Goal: Task Accomplishment & Management: Use online tool/utility

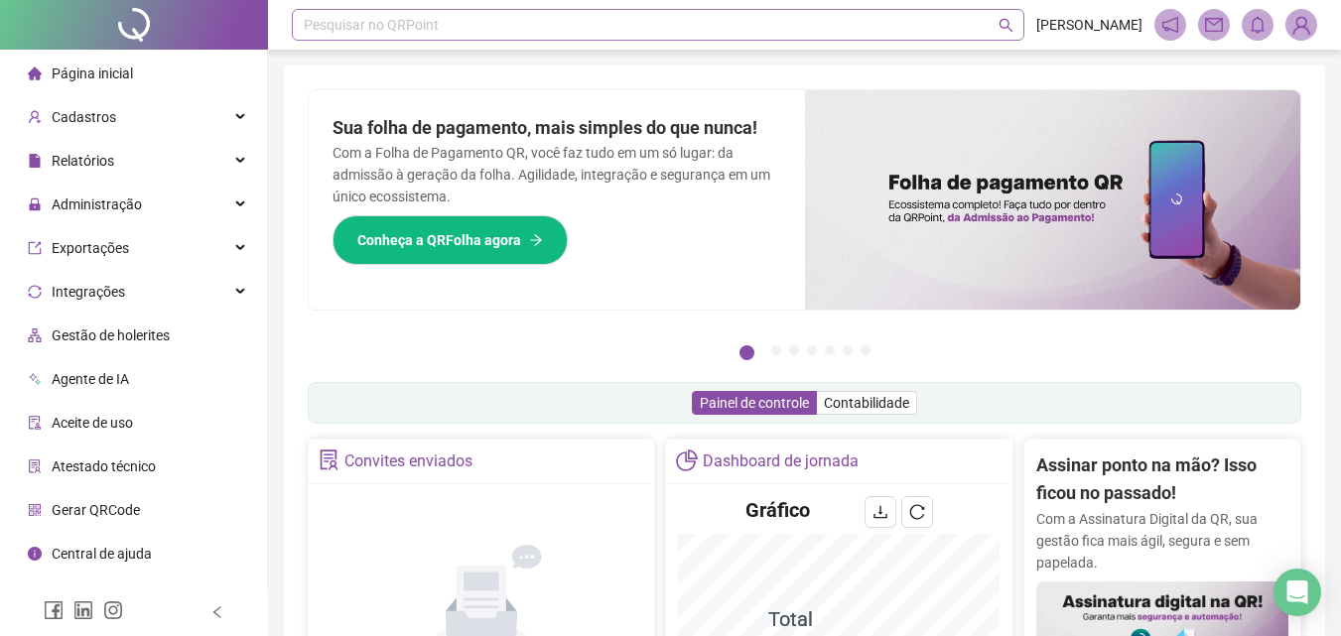
click at [463, 24] on div "Pesquisar no QRPoint" at bounding box center [658, 25] width 733 height 32
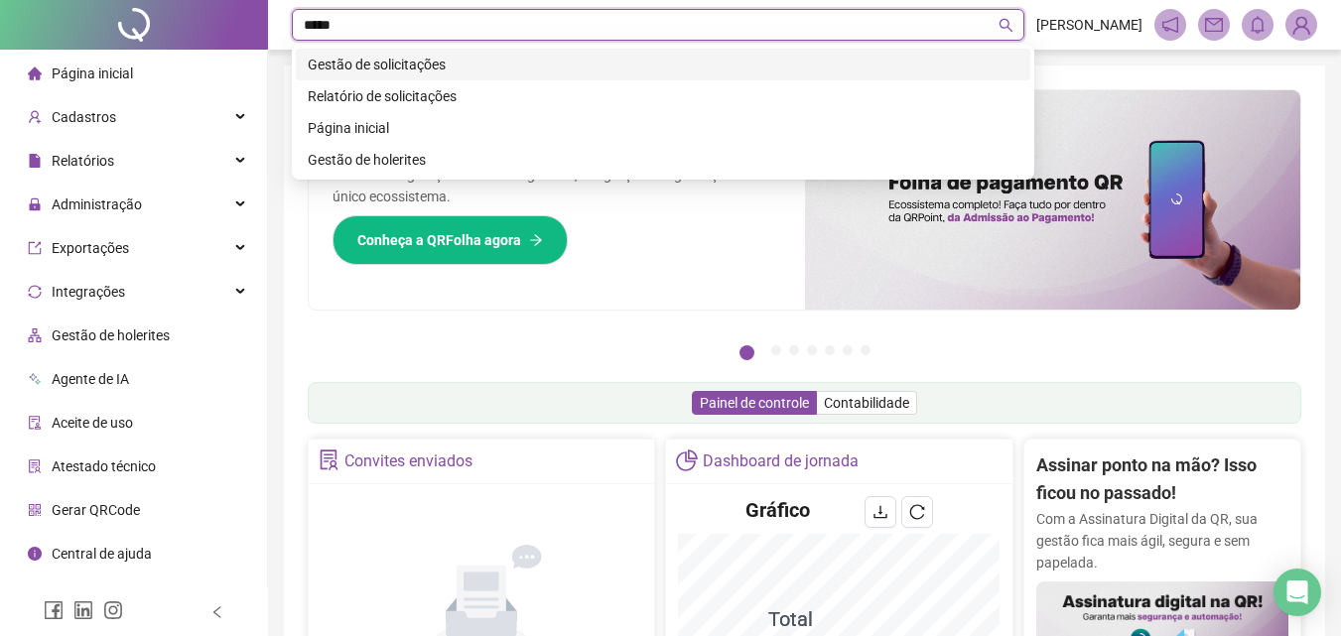
type input "******"
click at [378, 71] on div "Gestão de solicitações" at bounding box center [663, 65] width 711 height 22
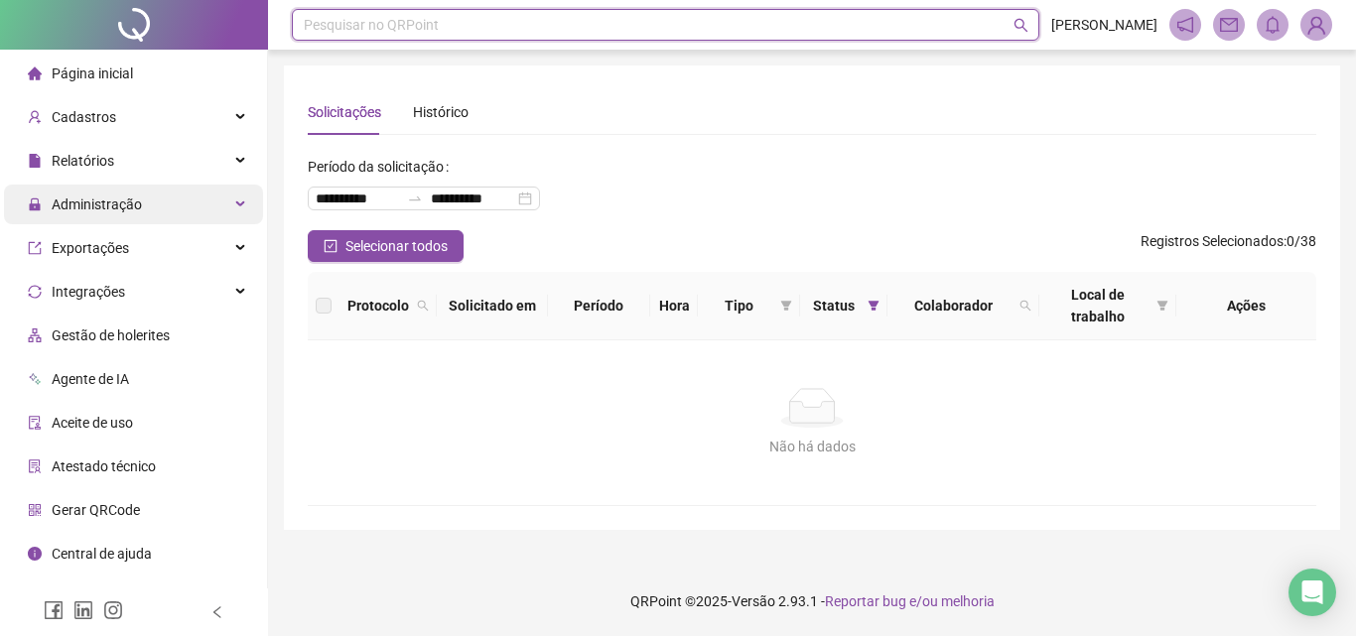
click at [91, 205] on span "Administração" at bounding box center [97, 205] width 90 height 16
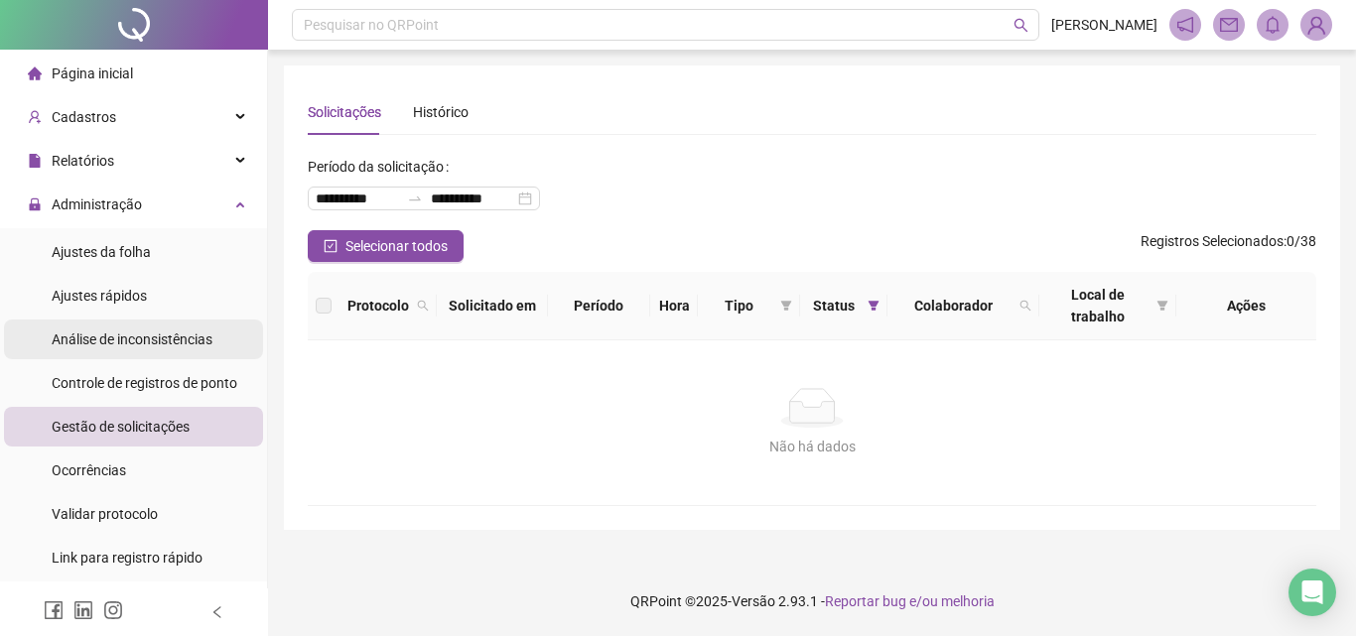
click at [73, 350] on div "Análise de inconsistências" at bounding box center [132, 340] width 161 height 40
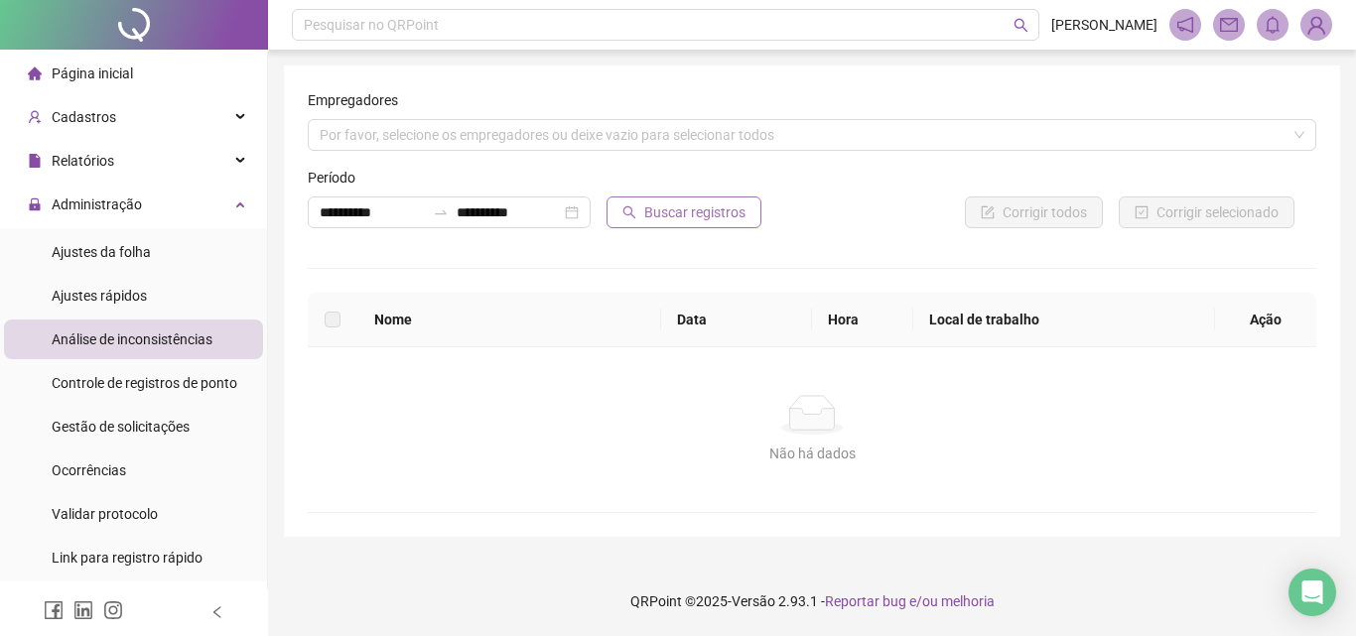
click at [647, 210] on span "Buscar registros" at bounding box center [694, 213] width 101 height 22
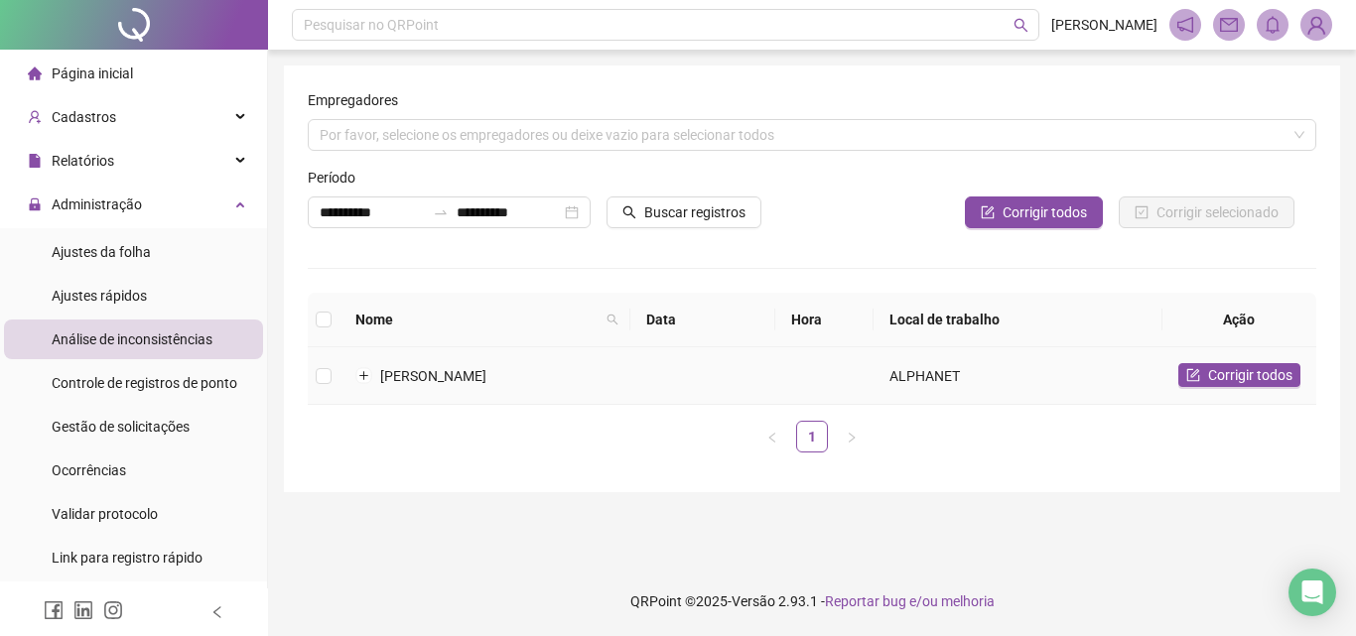
click at [366, 384] on td "[PERSON_NAME]" at bounding box center [484, 376] width 291 height 58
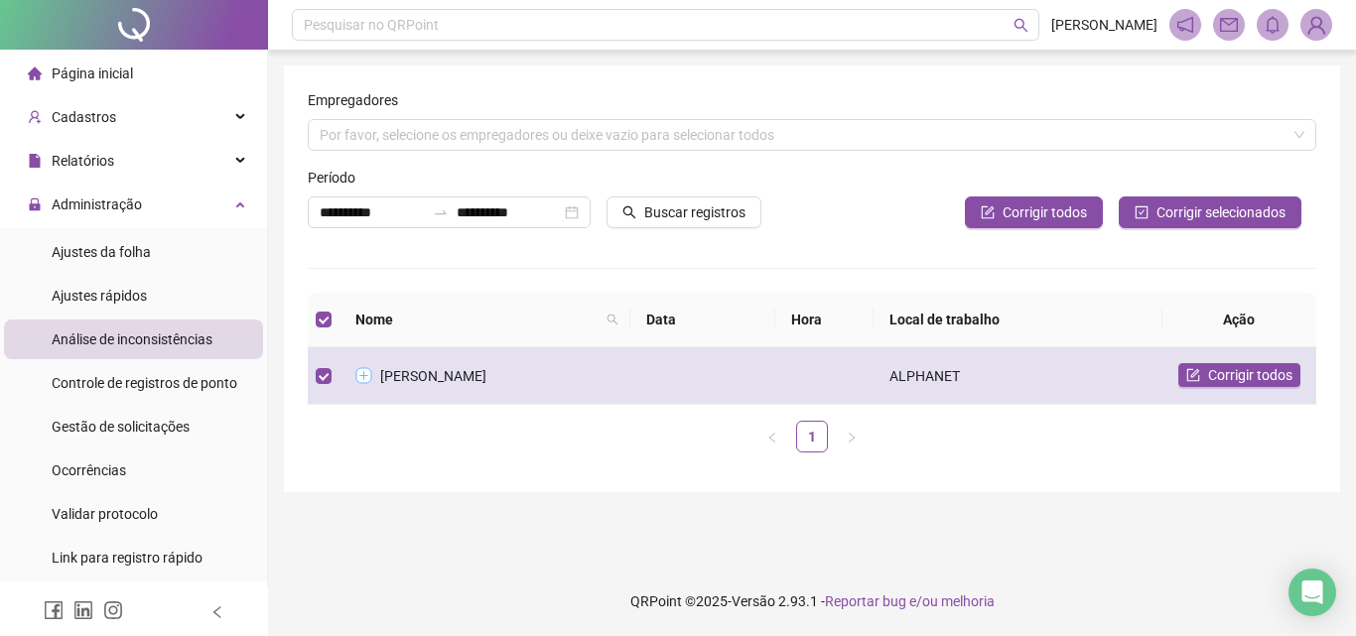
click at [363, 381] on button "Expandir linha" at bounding box center [364, 376] width 16 height 16
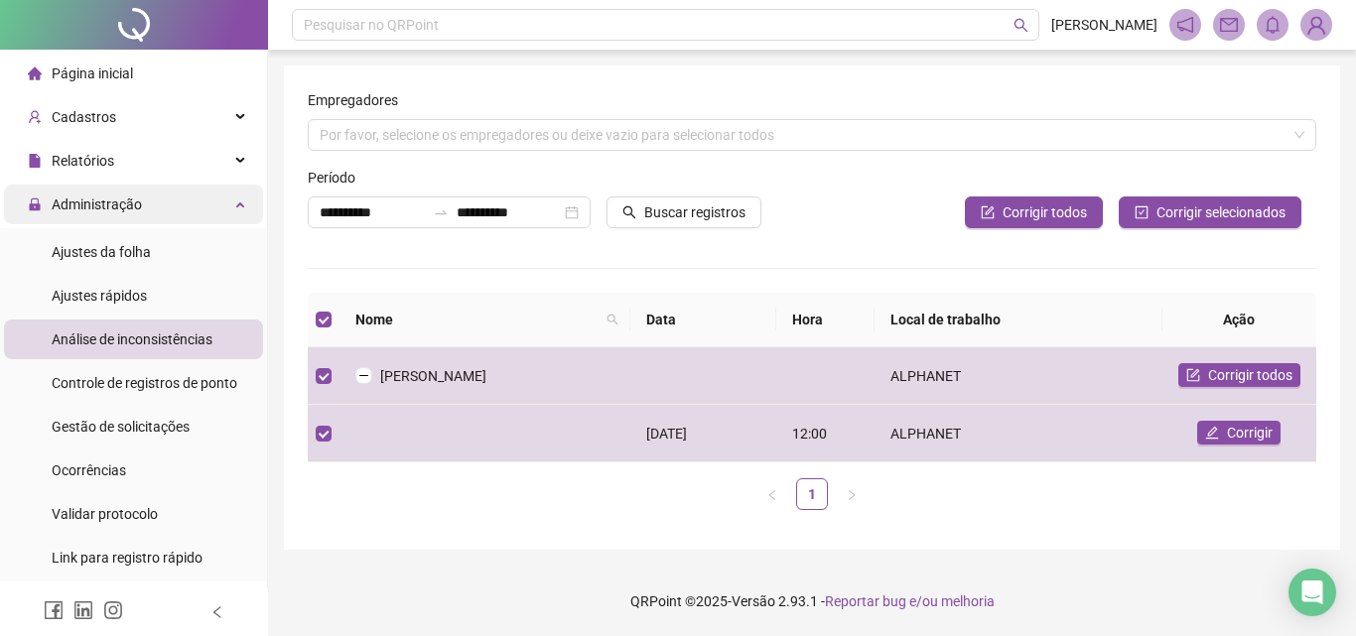
click at [101, 219] on span "Administração" at bounding box center [85, 205] width 114 height 40
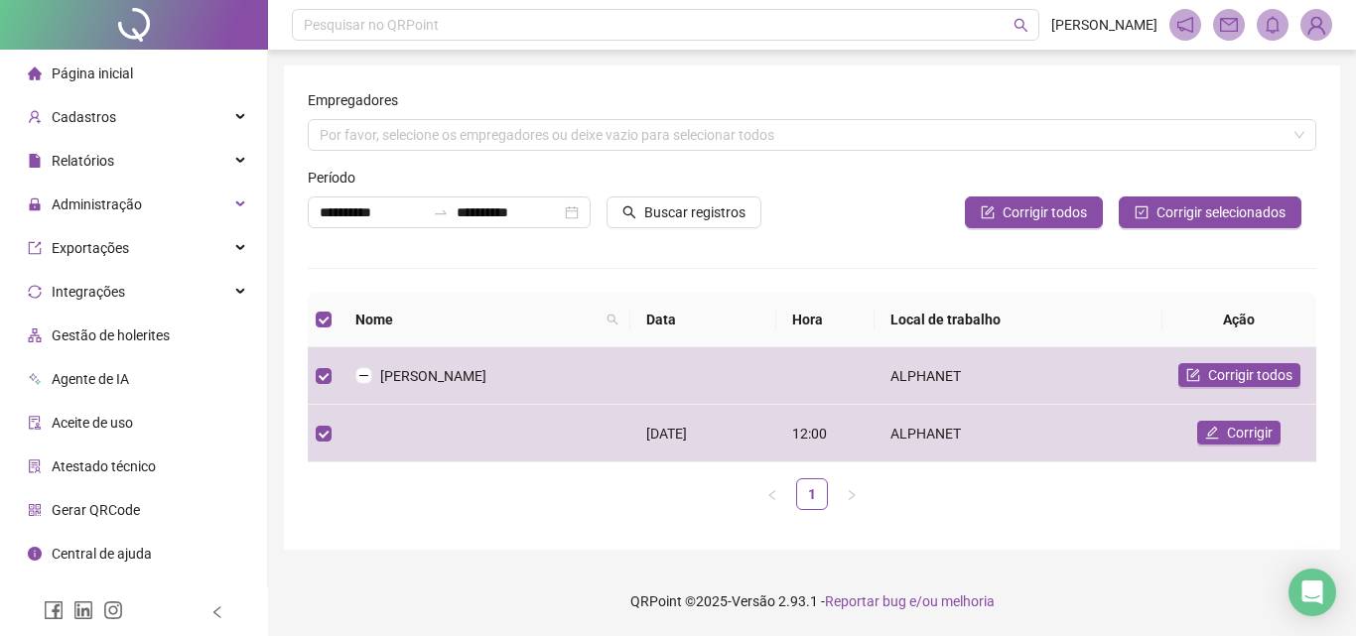
click at [187, 76] on li "Página inicial" at bounding box center [133, 74] width 259 height 40
